Goal: Information Seeking & Learning: Learn about a topic

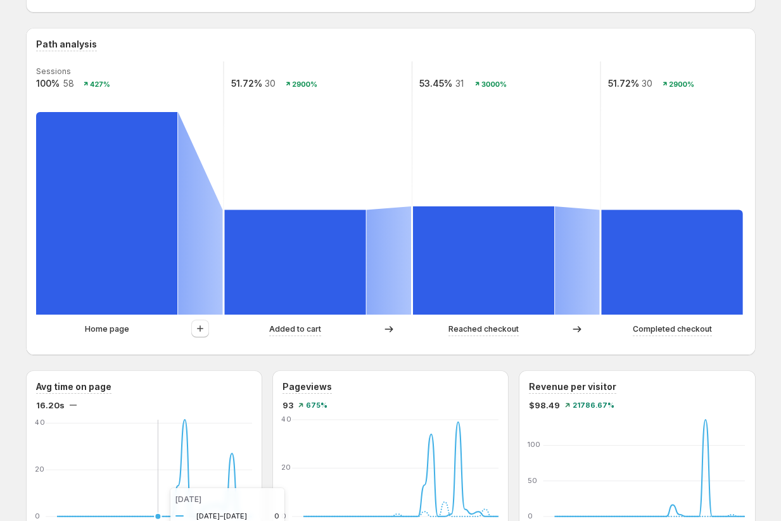
scroll to position [224, 0]
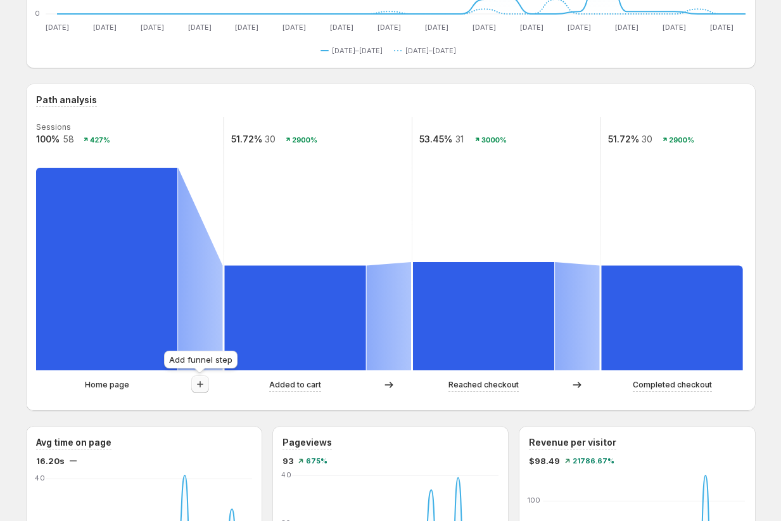
click at [195, 384] on icon "button" at bounding box center [200, 384] width 13 height 13
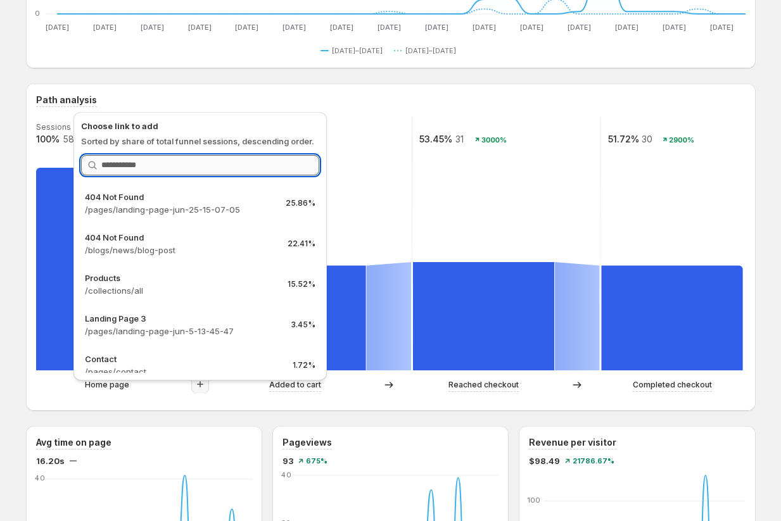
click at [177, 164] on input "Search link" at bounding box center [210, 165] width 218 height 20
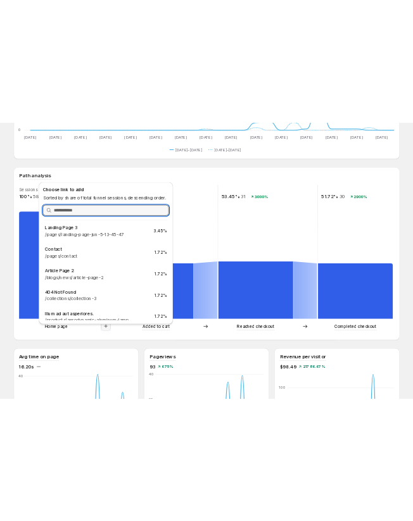
scroll to position [175, 0]
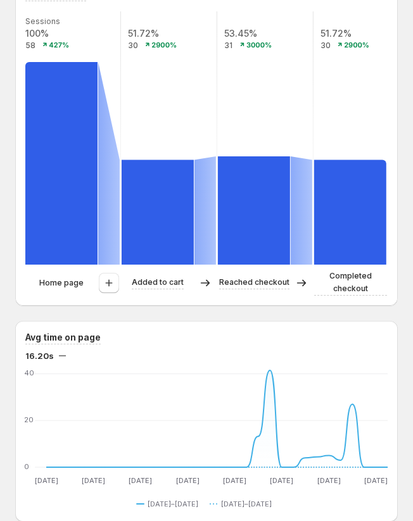
scroll to position [352, 0]
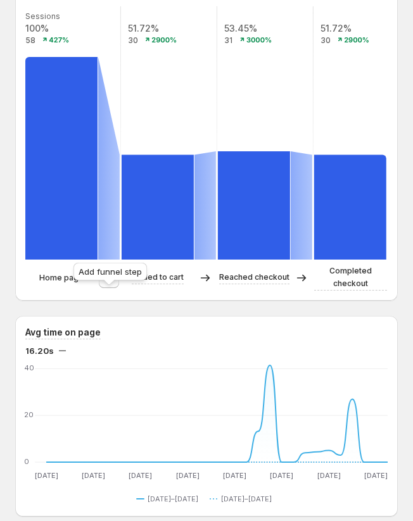
click at [108, 281] on icon "button" at bounding box center [109, 277] width 7 height 7
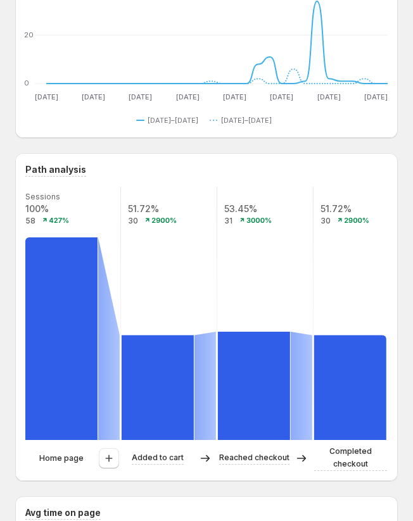
scroll to position [214, 0]
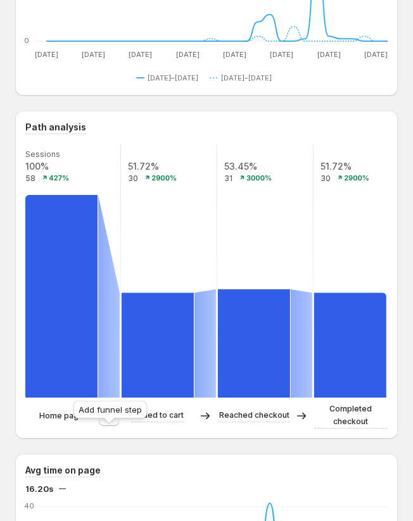
click at [107, 422] on icon "button" at bounding box center [109, 416] width 13 height 13
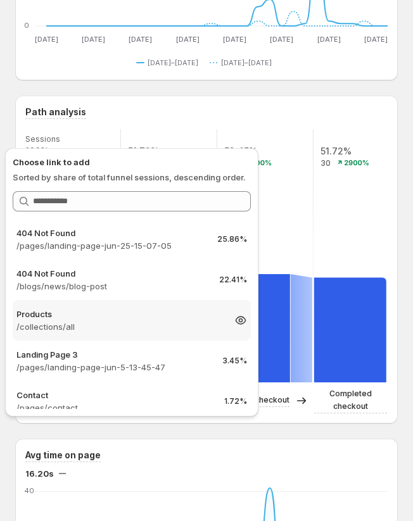
scroll to position [230, 0]
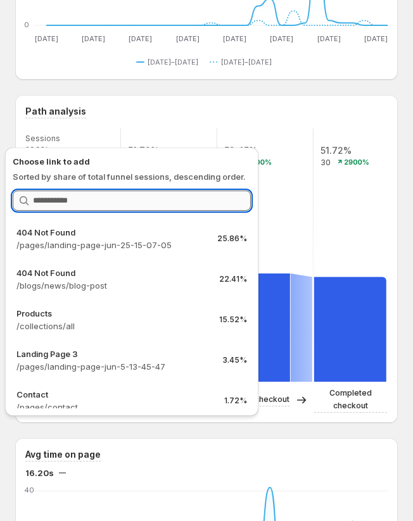
click at [63, 198] on input "Search link" at bounding box center [142, 201] width 218 height 20
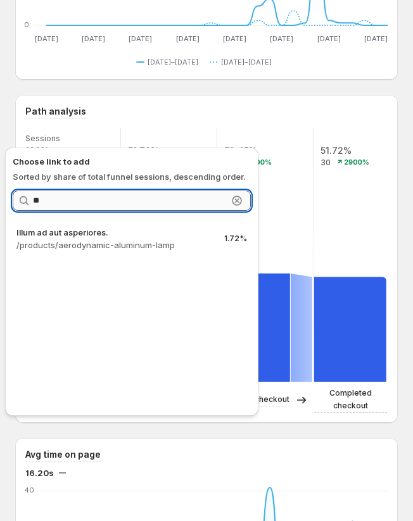
type input "*"
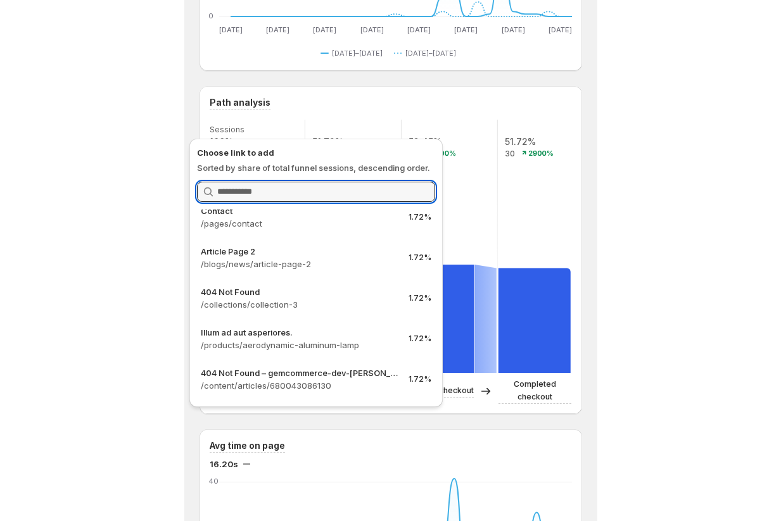
scroll to position [234, 0]
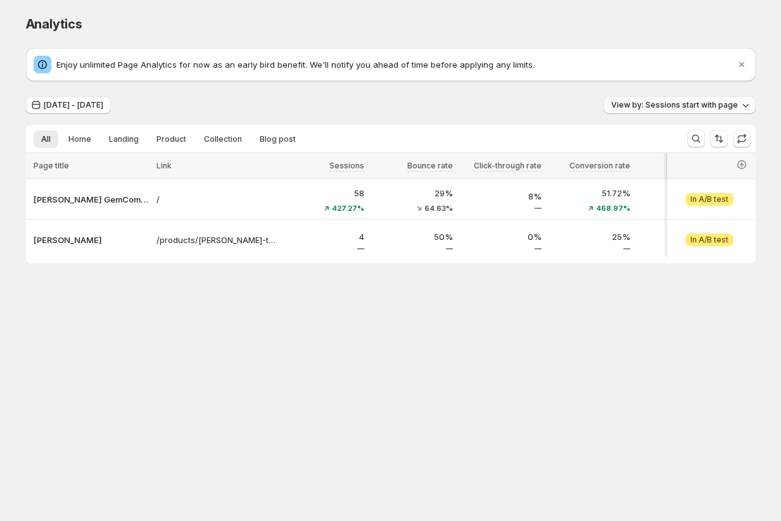
click at [731, 101] on span "View by: Sessions start with page" at bounding box center [674, 105] width 127 height 10
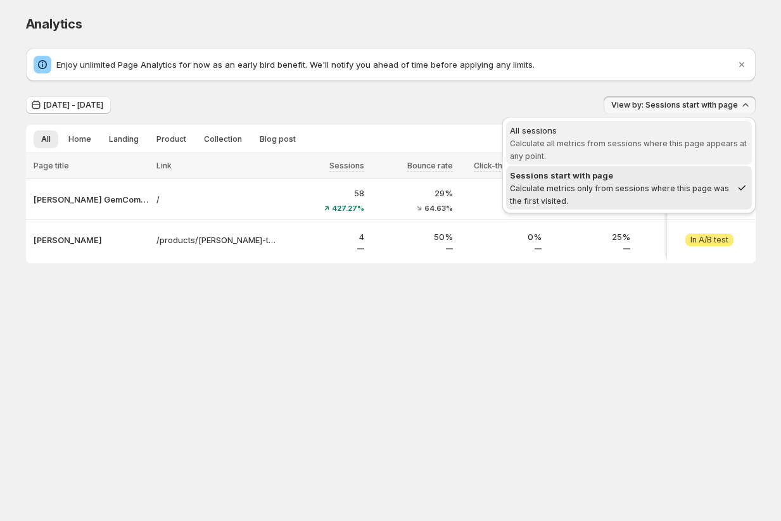
click at [612, 137] on span "All sessions Calculate all metrics from sessions where this page appears at any…" at bounding box center [629, 142] width 238 height 37
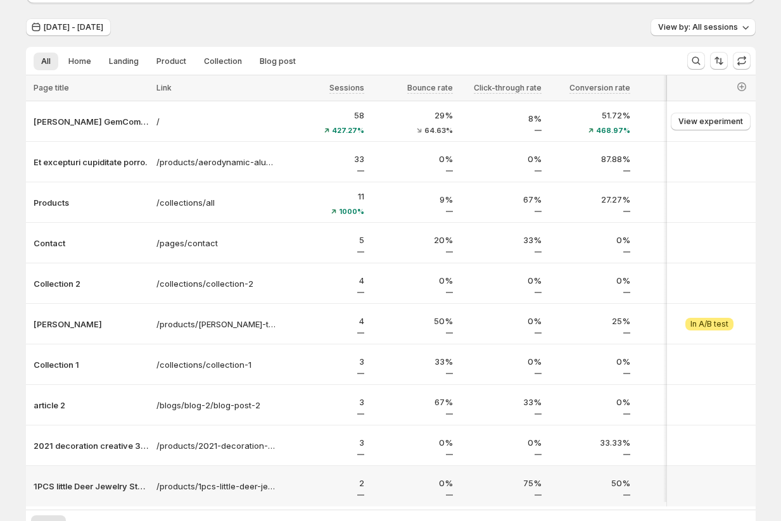
scroll to position [39, 0]
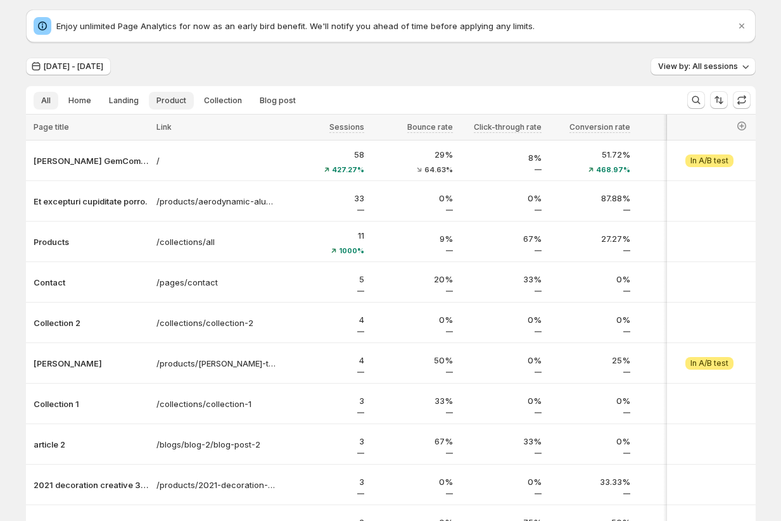
click at [169, 101] on span "Product" at bounding box center [171, 101] width 30 height 10
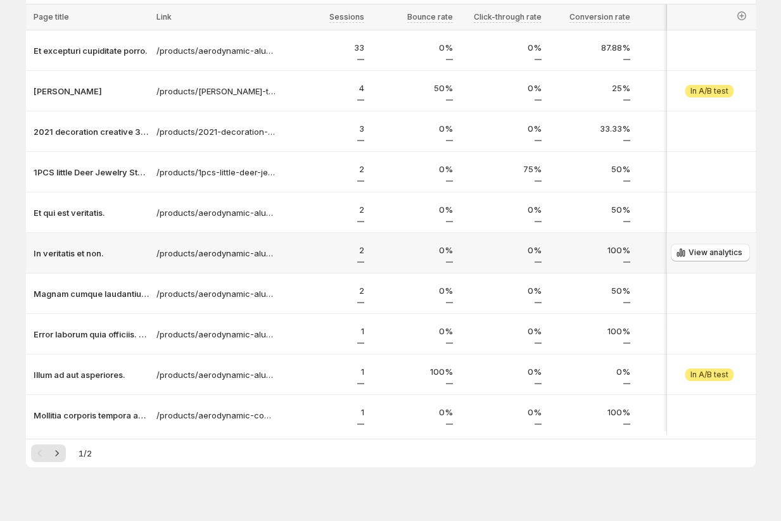
scroll to position [157, 0]
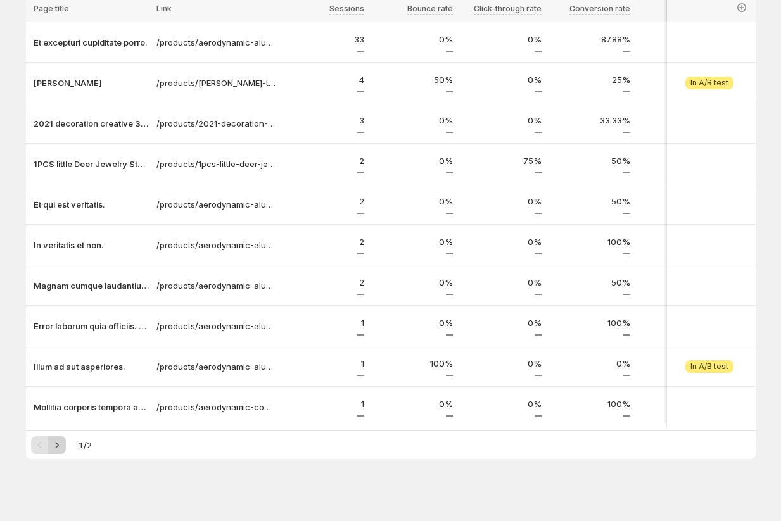
click at [56, 449] on icon "Next" at bounding box center [57, 445] width 13 height 13
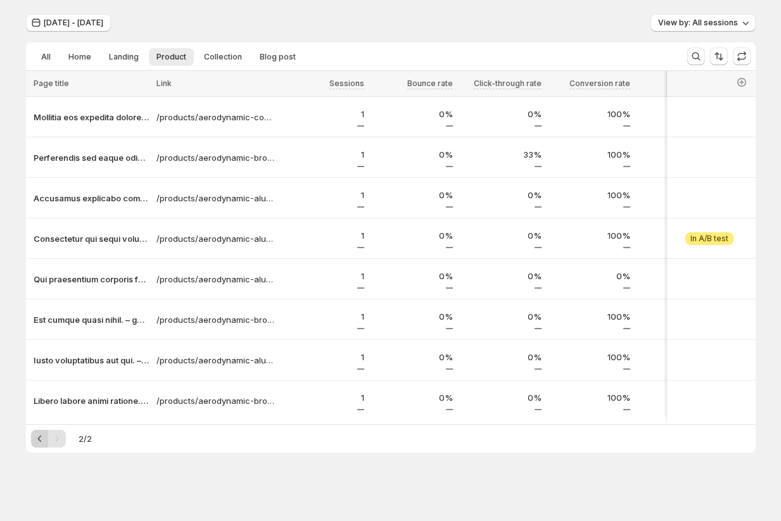
click at [38, 437] on icon "Previous" at bounding box center [40, 438] width 13 height 13
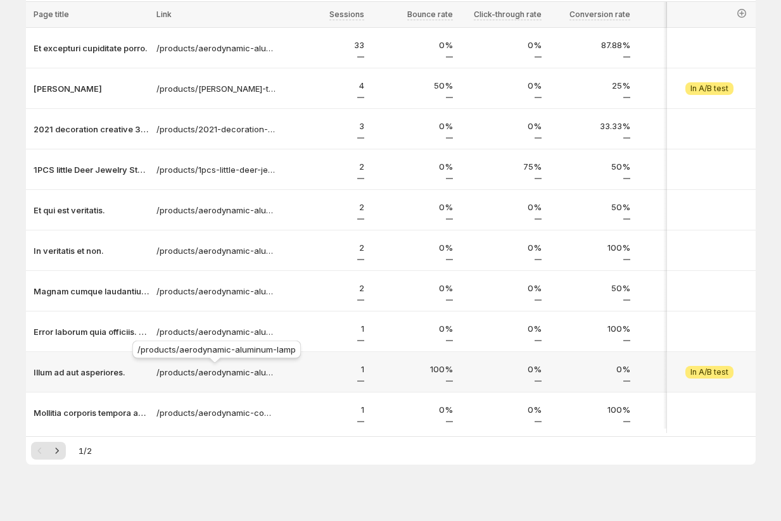
scroll to position [168, 0]
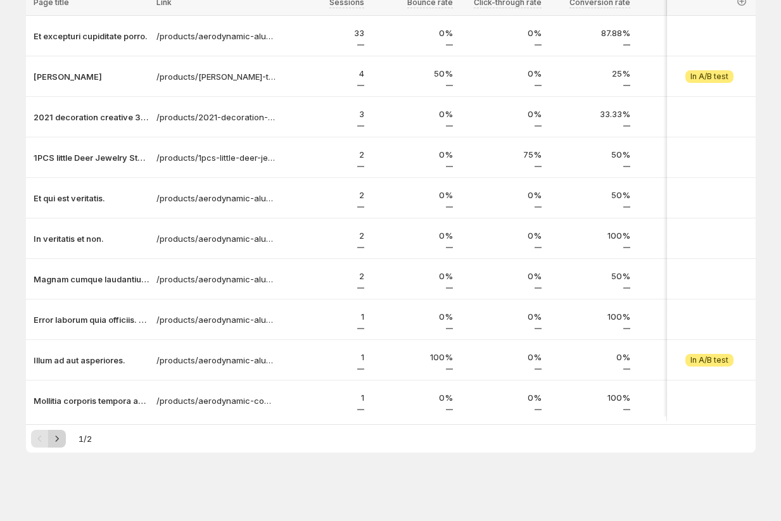
click at [54, 440] on icon "Next" at bounding box center [57, 438] width 13 height 13
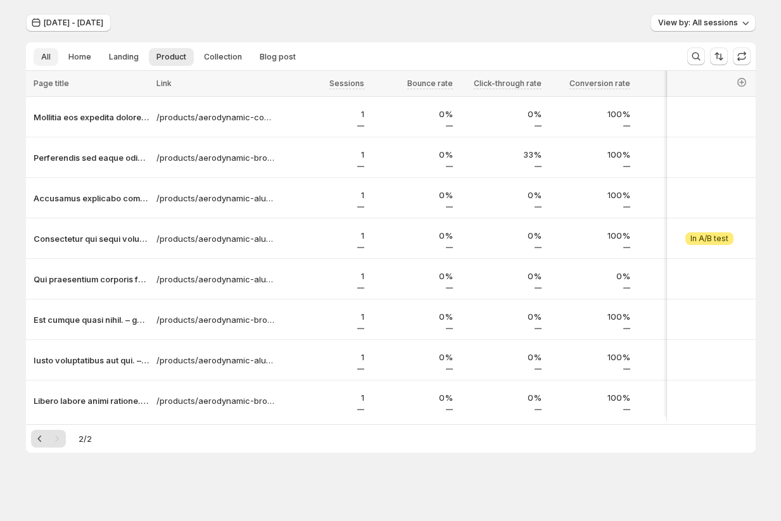
click at [52, 53] on button "All" at bounding box center [46, 57] width 25 height 18
